Goal: Transaction & Acquisition: Purchase product/service

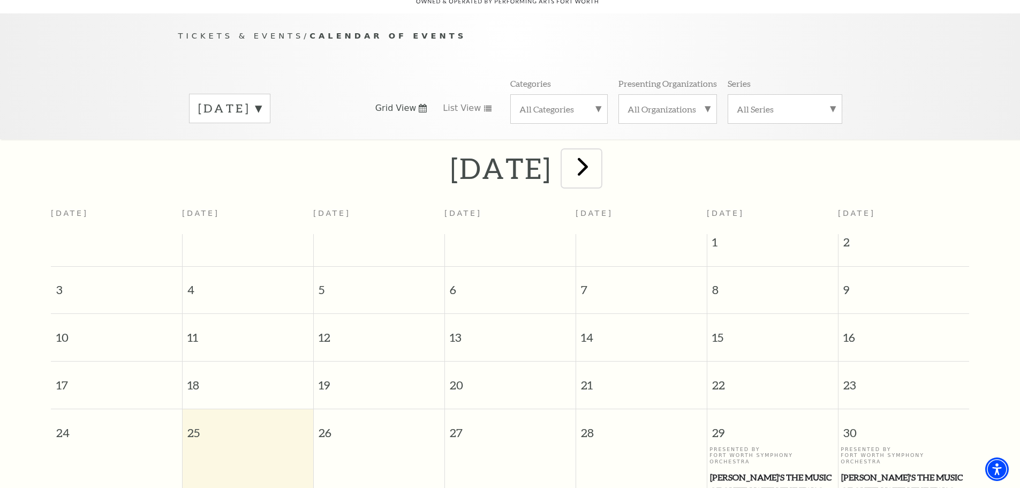
click at [598, 151] on span "next" at bounding box center [583, 166] width 31 height 31
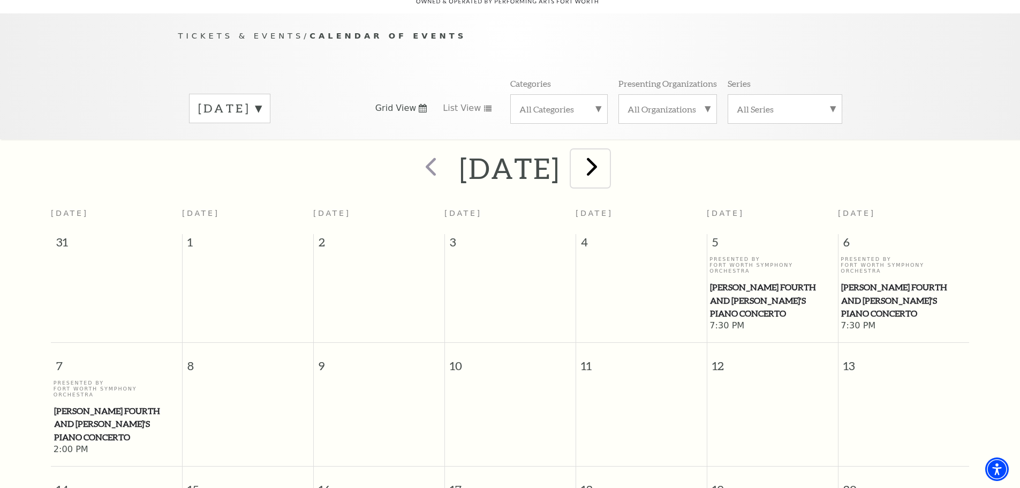
click at [607, 153] on span "next" at bounding box center [592, 166] width 31 height 31
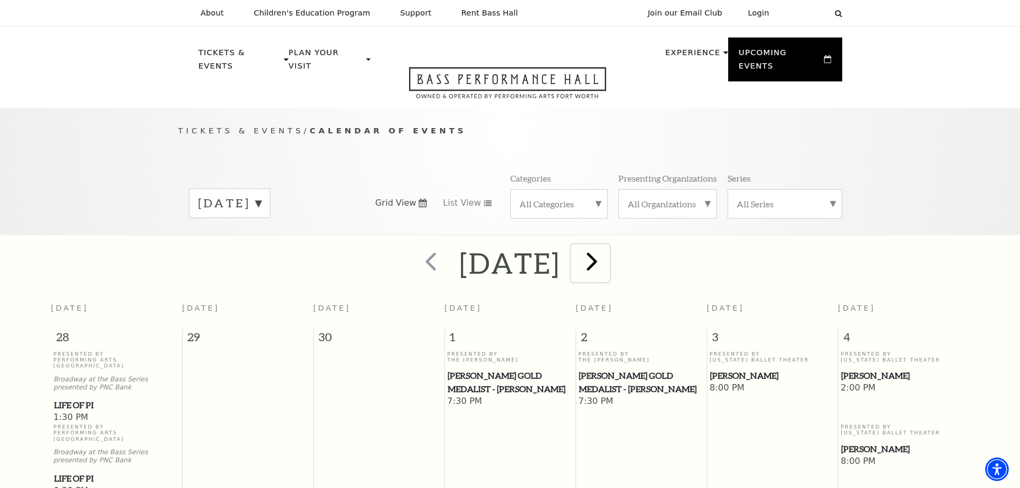
click at [607, 248] on span "next" at bounding box center [592, 261] width 31 height 31
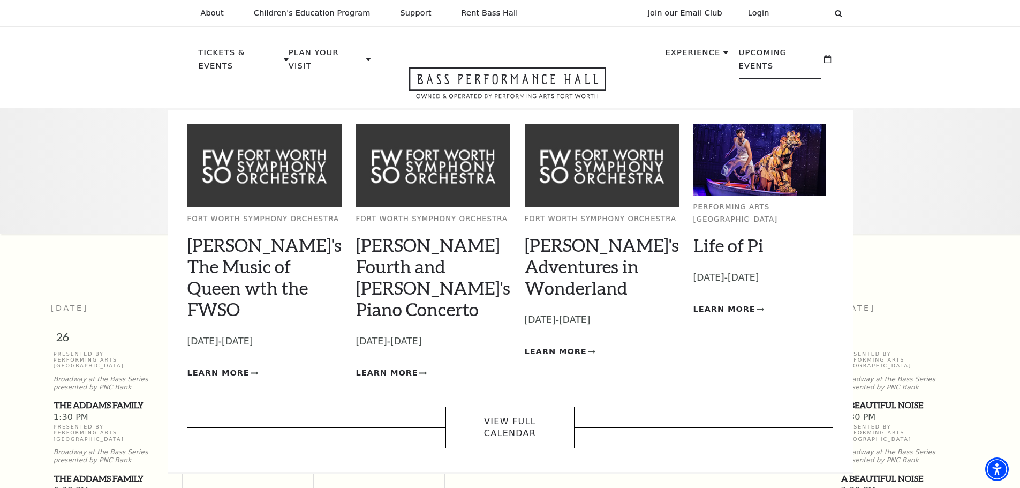
click at [791, 48] on p "Upcoming Events" at bounding box center [780, 62] width 83 height 33
click at [791, 55] on p "Upcoming Events" at bounding box center [780, 62] width 83 height 33
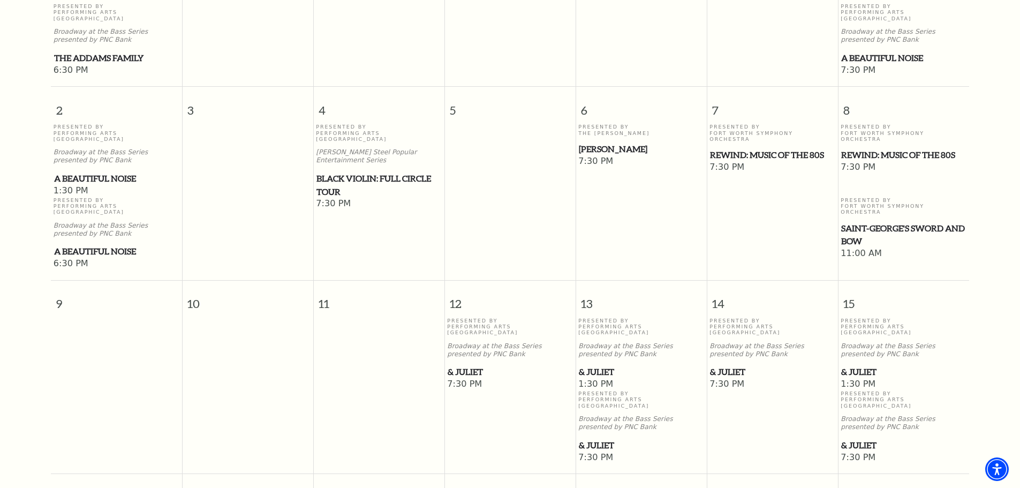
scroll to position [482, 0]
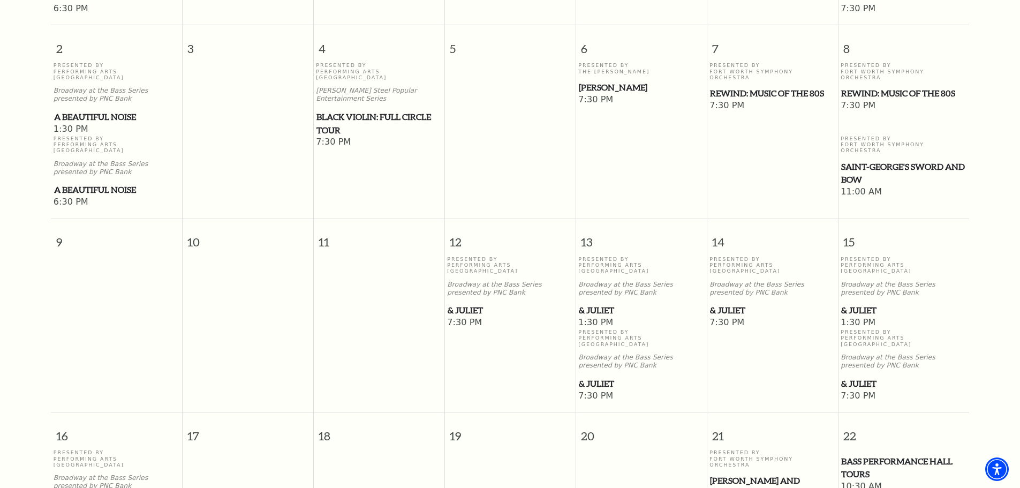
click at [866, 304] on span "& Juliet" at bounding box center [903, 310] width 125 height 13
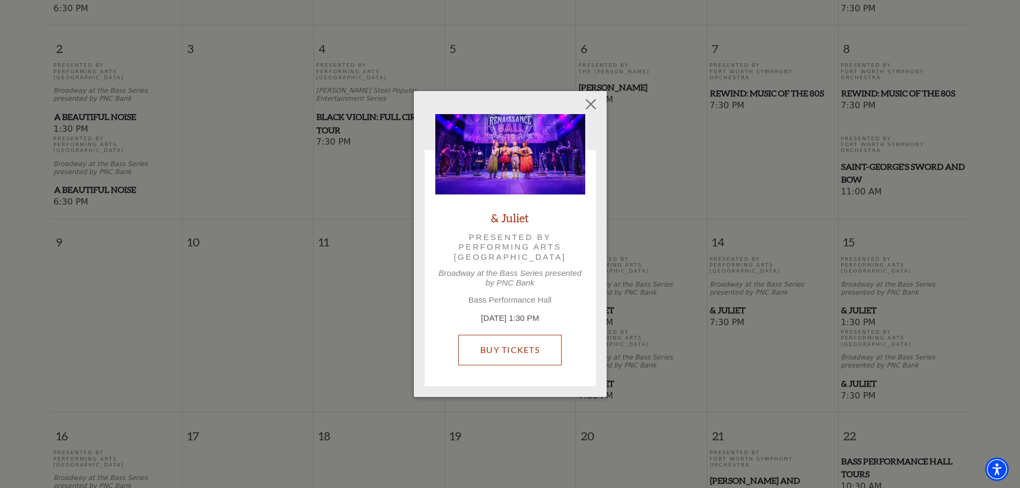
click at [516, 345] on link "Buy Tickets" at bounding box center [509, 350] width 103 height 30
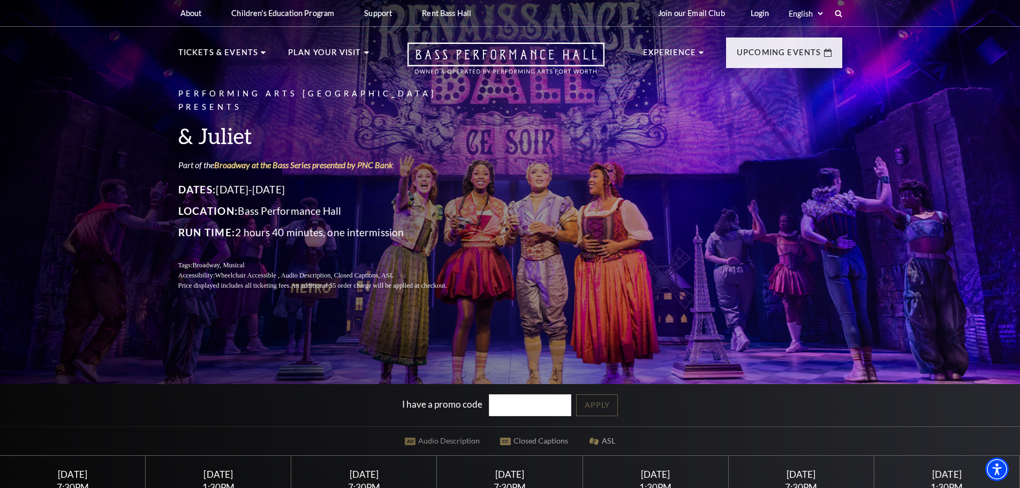
scroll to position [214, 0]
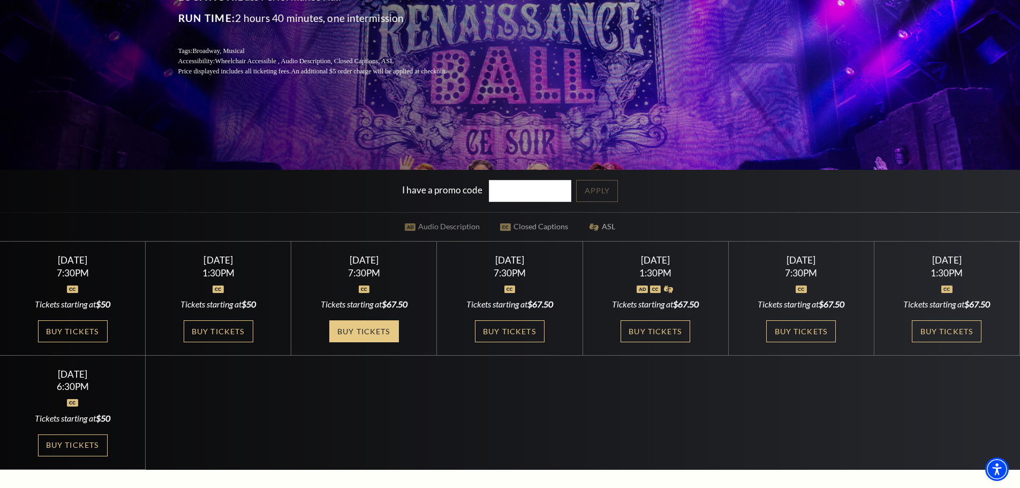
click at [347, 335] on link "Buy Tickets" at bounding box center [364, 331] width 70 height 22
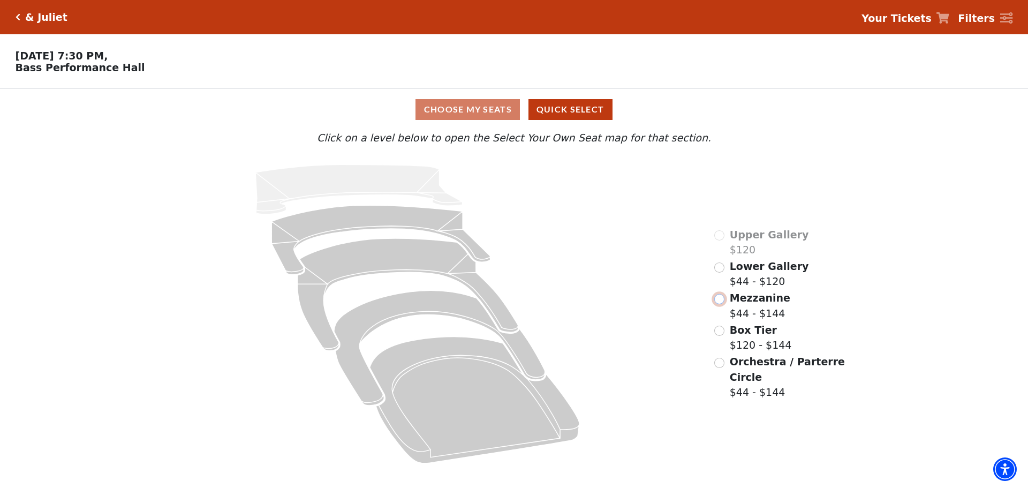
click at [720, 302] on input "Mezzanine$44 - $144\a" at bounding box center [719, 299] width 10 height 10
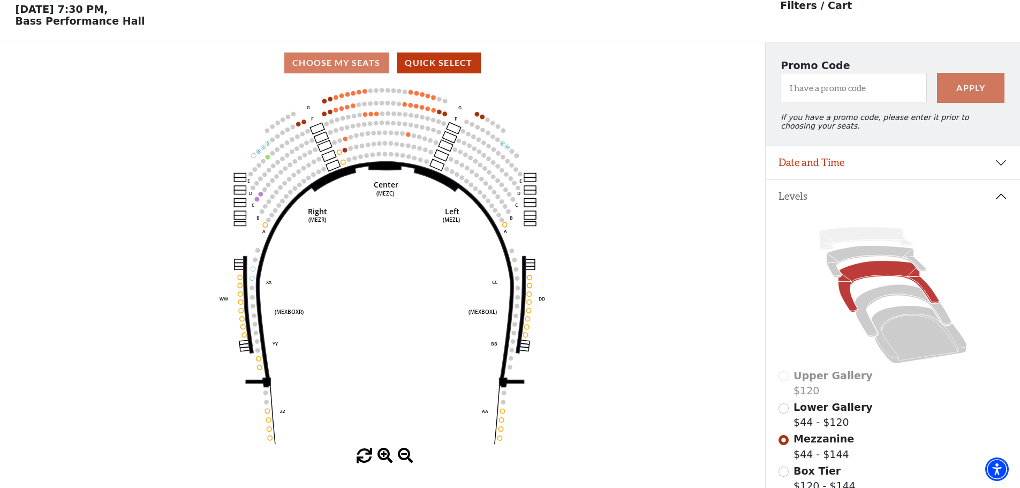
scroll to position [50, 0]
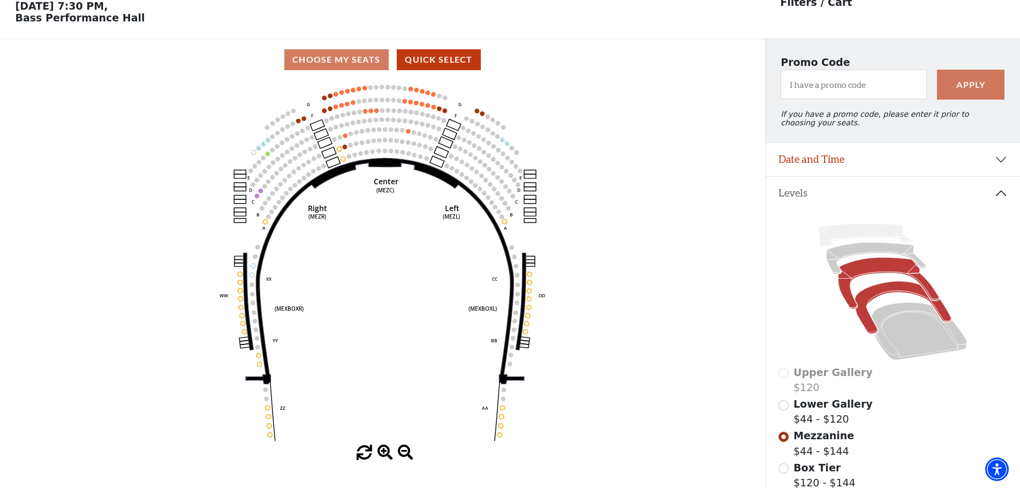
click at [873, 297] on icon at bounding box center [903, 308] width 96 height 52
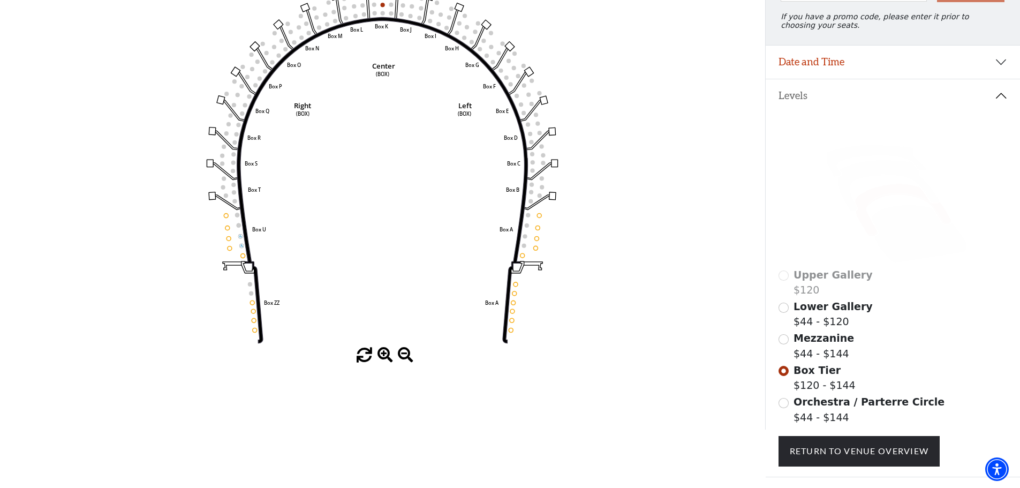
scroll to position [157, 0]
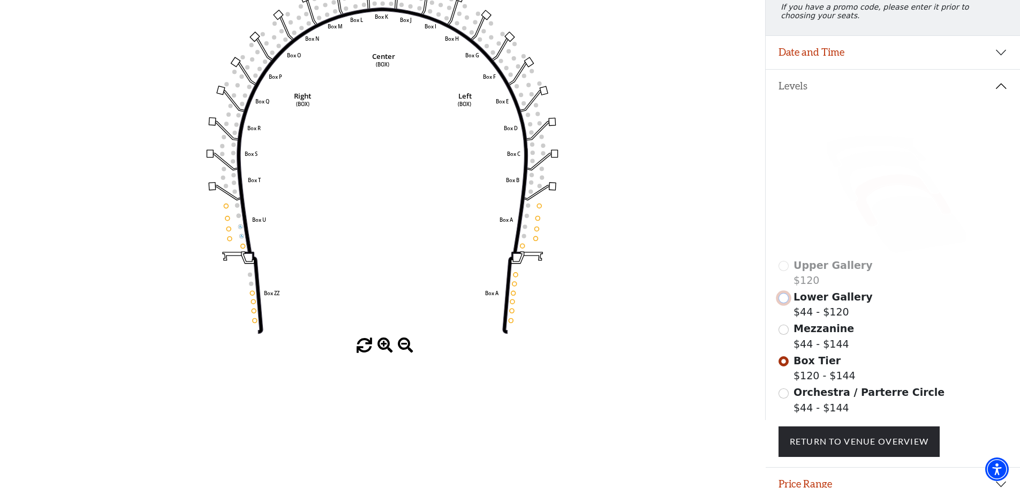
click at [788, 303] on input "Lower Gallery$44 - $120\a" at bounding box center [784, 298] width 10 height 10
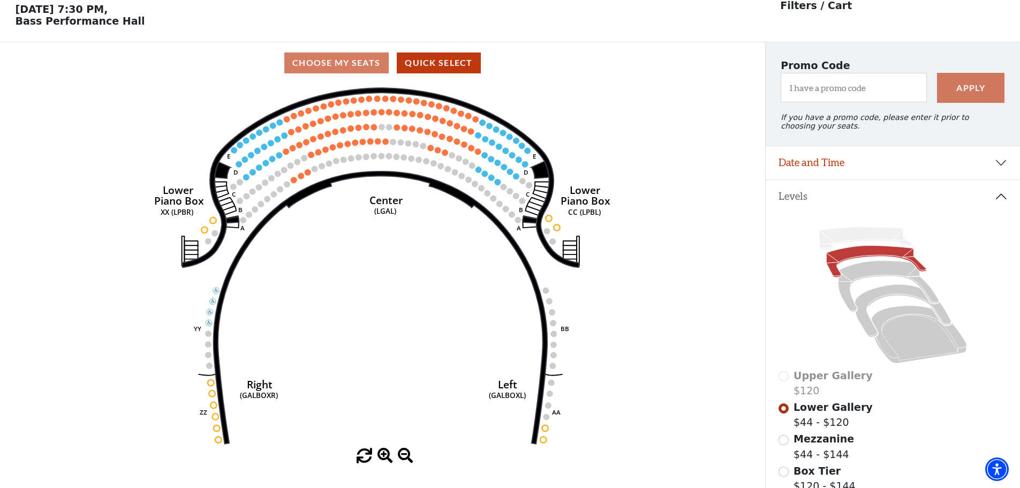
scroll to position [50, 0]
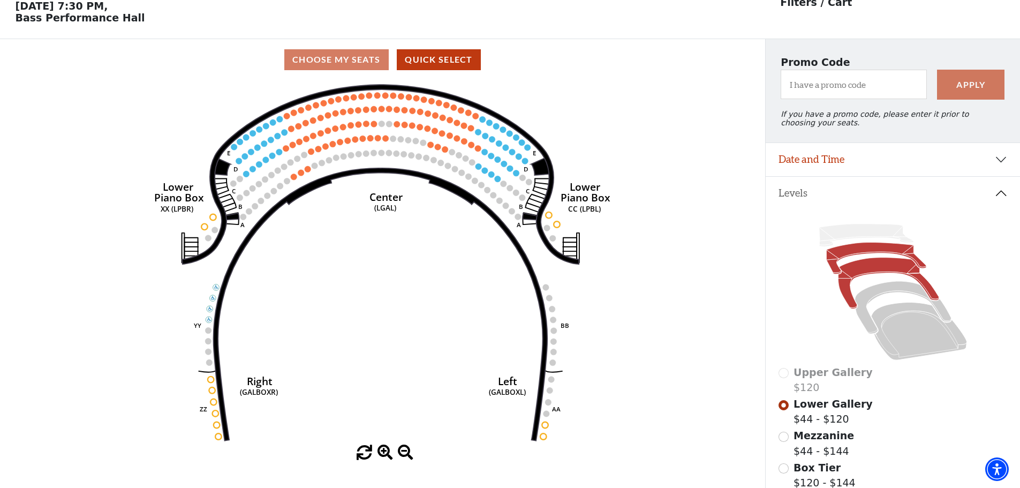
click at [865, 276] on icon at bounding box center [888, 283] width 101 height 51
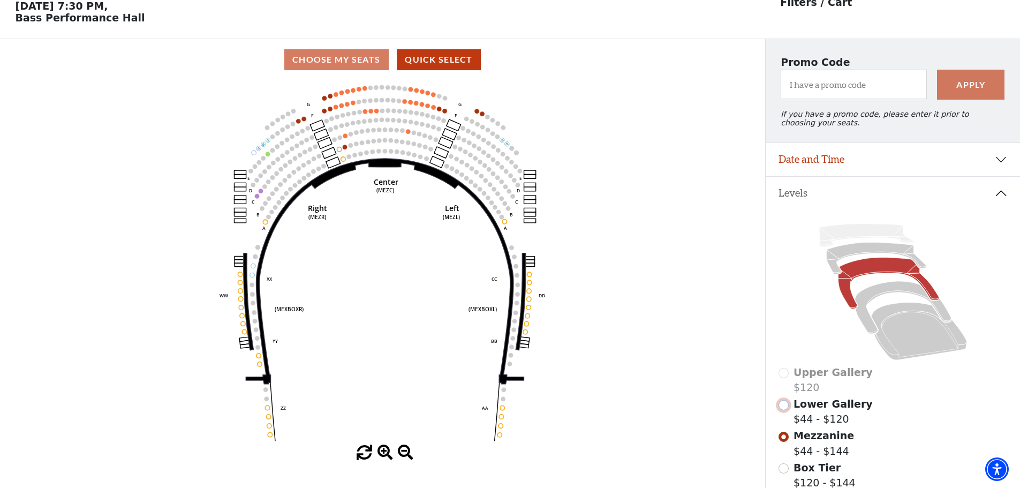
click at [785, 410] on input "Lower Gallery$44 - $120\a" at bounding box center [784, 405] width 10 height 10
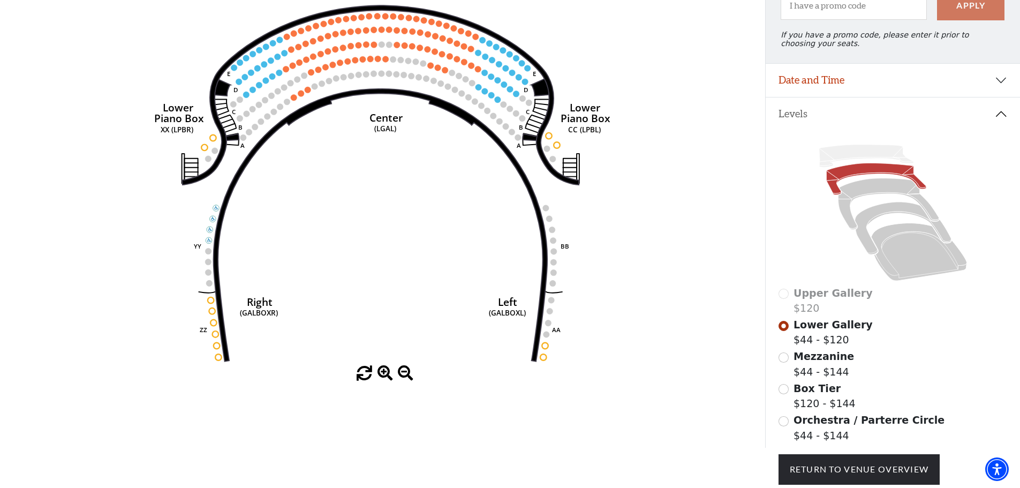
scroll to position [210, 0]
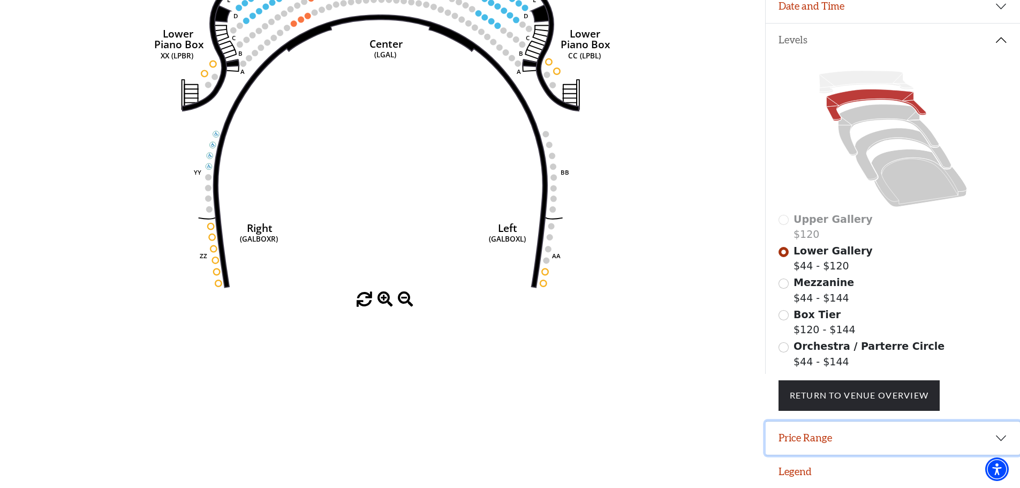
click at [927, 433] on button "Price Range" at bounding box center [893, 437] width 254 height 33
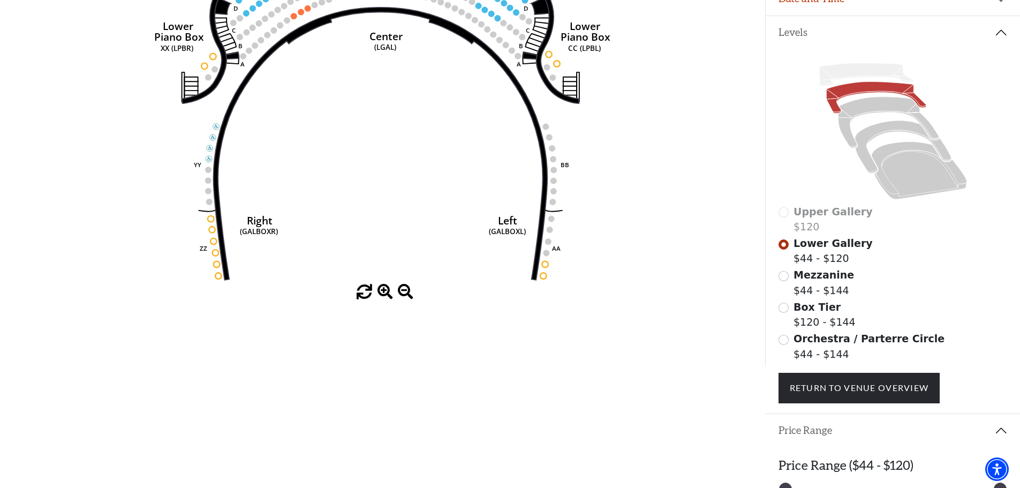
scroll to position [264, 0]
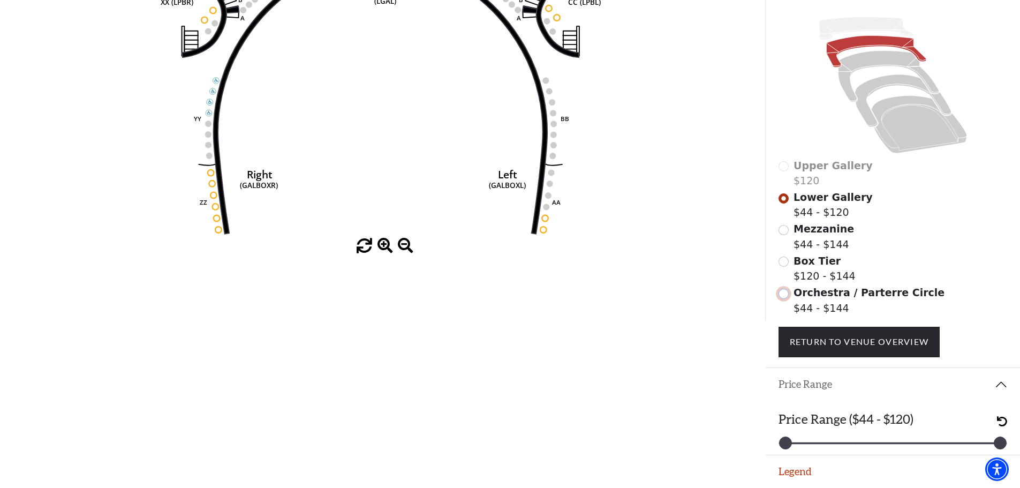
click at [784, 294] on input "Orchestra / Parterre Circle$44 - $144\a" at bounding box center [784, 294] width 10 height 10
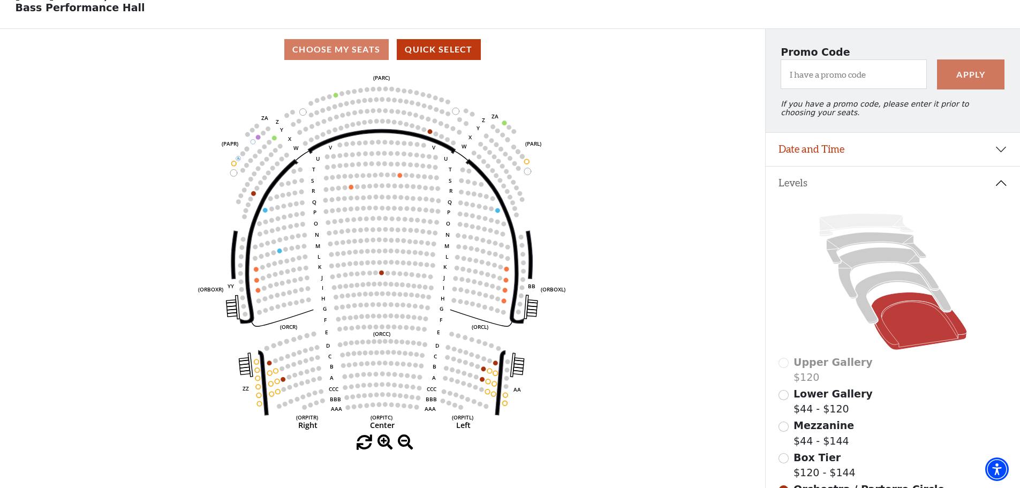
scroll to position [0, 0]
